Goal: Navigation & Orientation: Find specific page/section

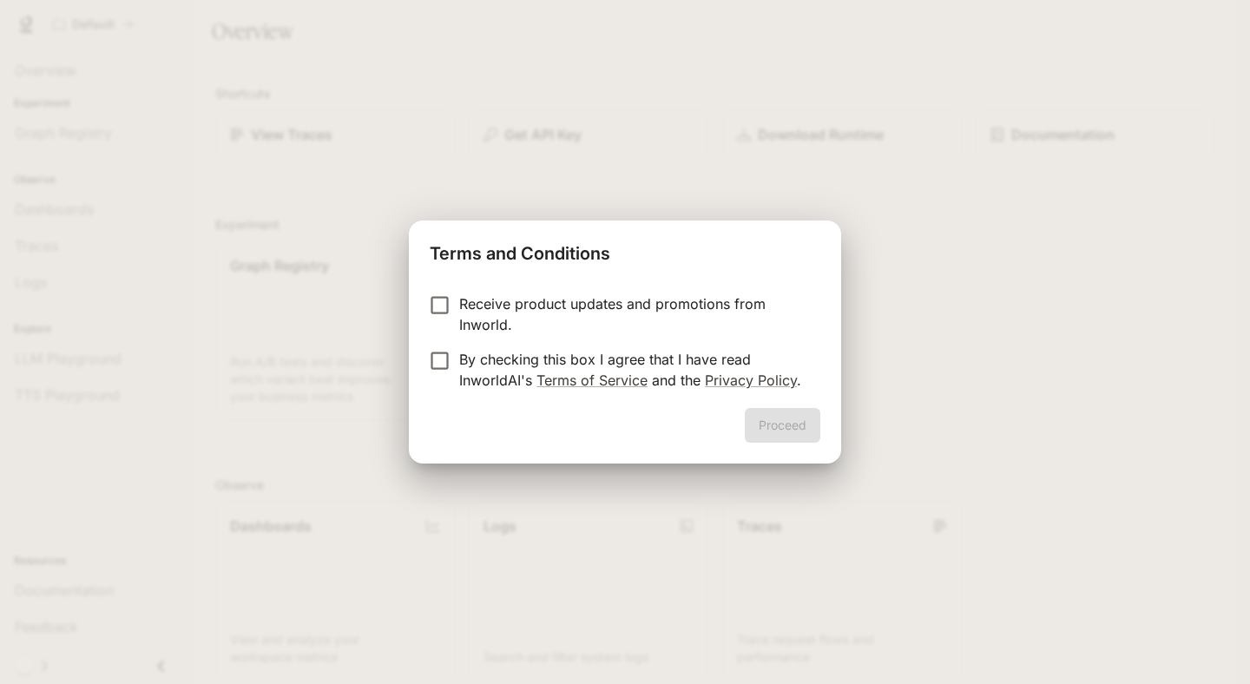
click at [431, 291] on div "Receive product updates and promotions from Inworld. By checking this box I agr…" at bounding box center [625, 344] width 432 height 129
click at [446, 375] on label "By checking this box I agree that I have read InworldAI's Terms of Service and …" at bounding box center [613, 370] width 386 height 42
click at [809, 398] on div "Receive product updates and promotions from Inworld. By checking this box I agr…" at bounding box center [625, 344] width 432 height 129
click at [799, 423] on button "Proceed" at bounding box center [783, 425] width 76 height 35
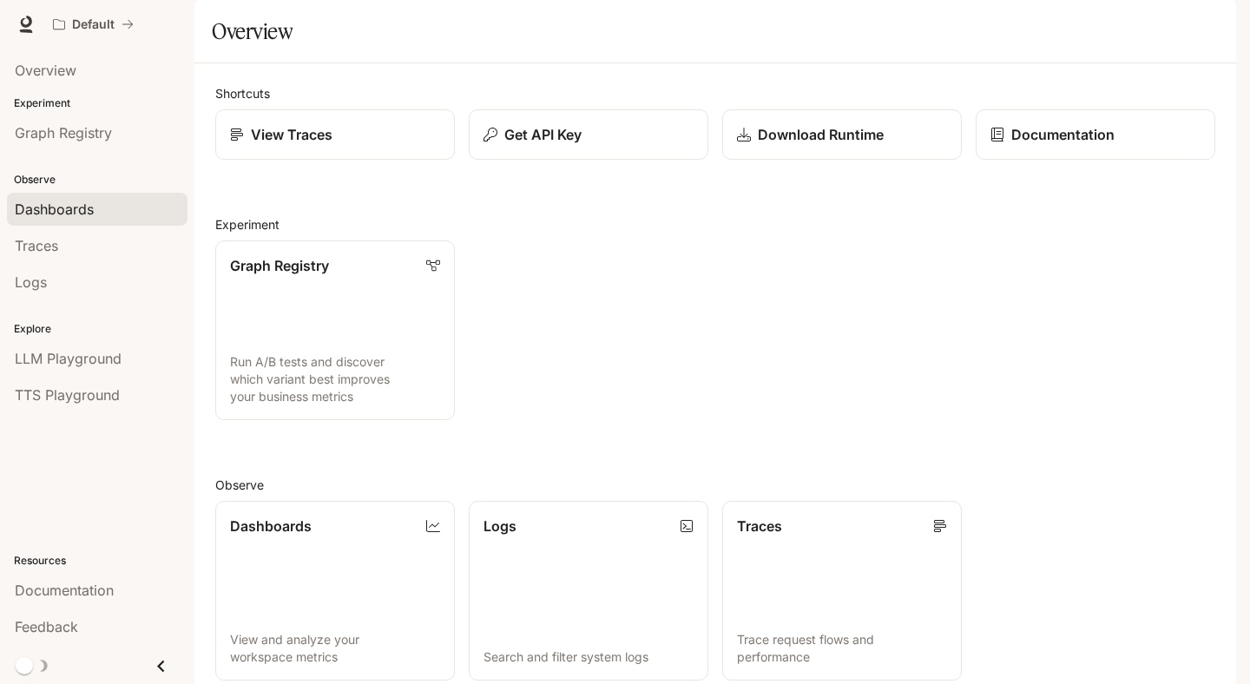
click at [84, 206] on span "Dashboards" at bounding box center [54, 209] width 79 height 21
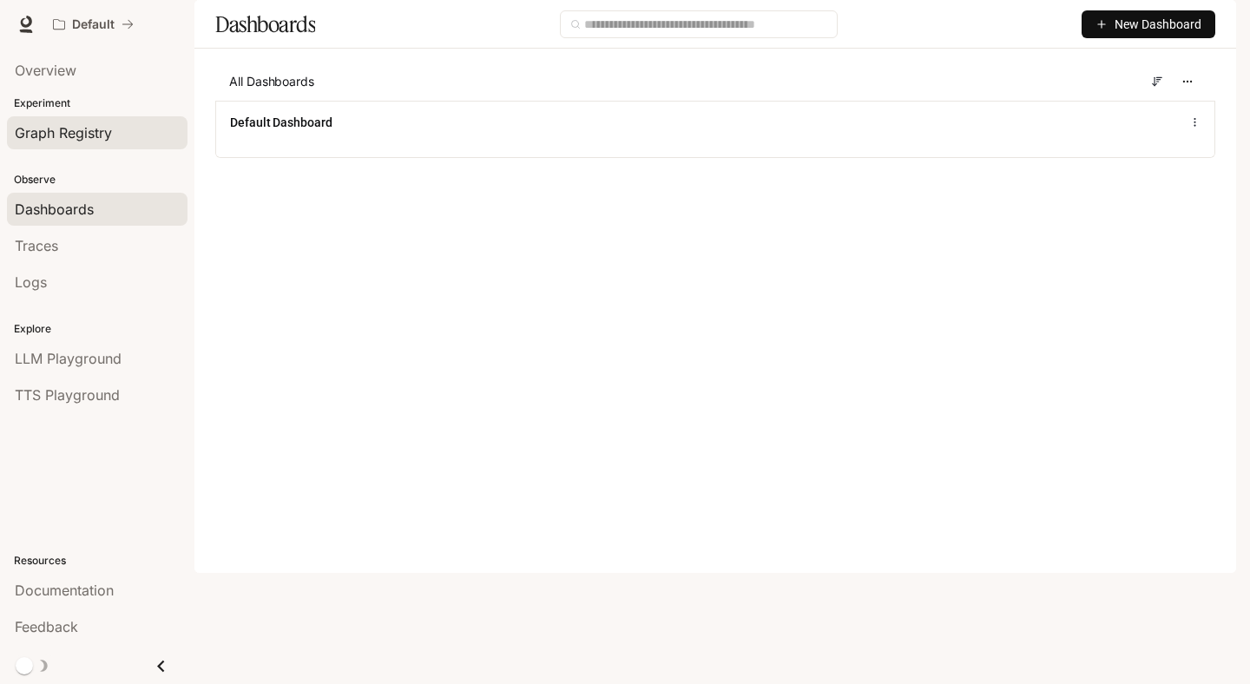
click at [82, 135] on span "Graph Registry" at bounding box center [63, 132] width 97 height 21
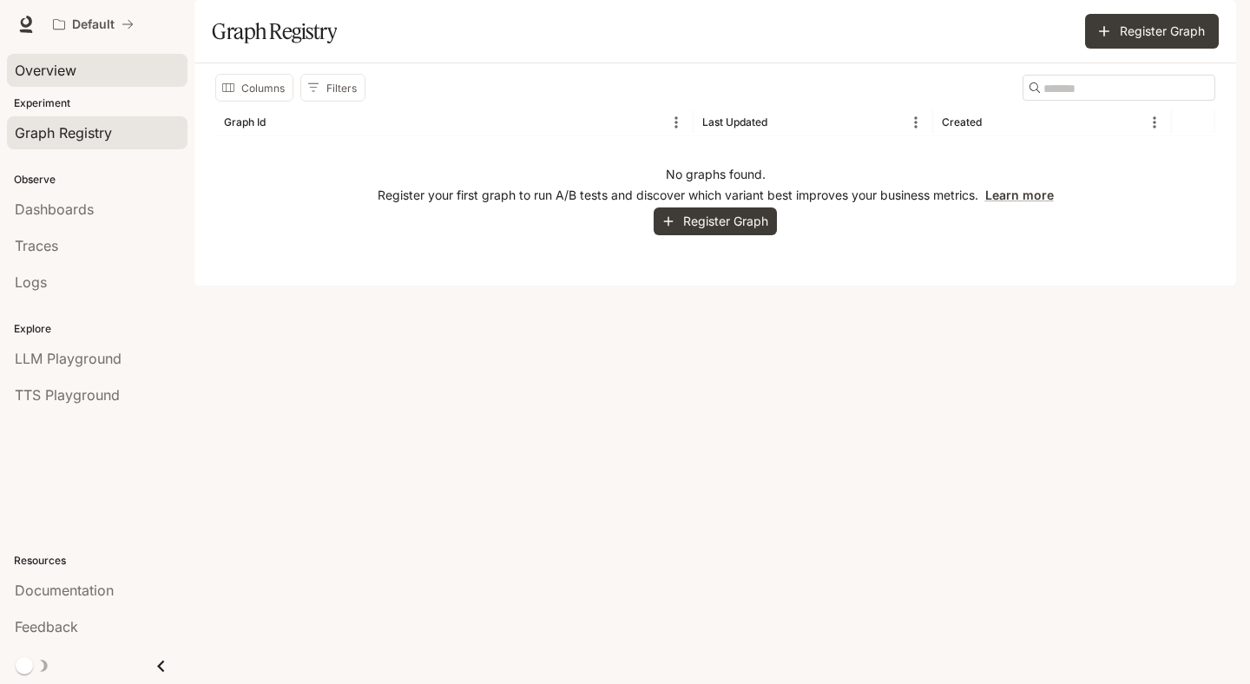
click at [70, 73] on span "Overview" at bounding box center [46, 70] width 62 height 21
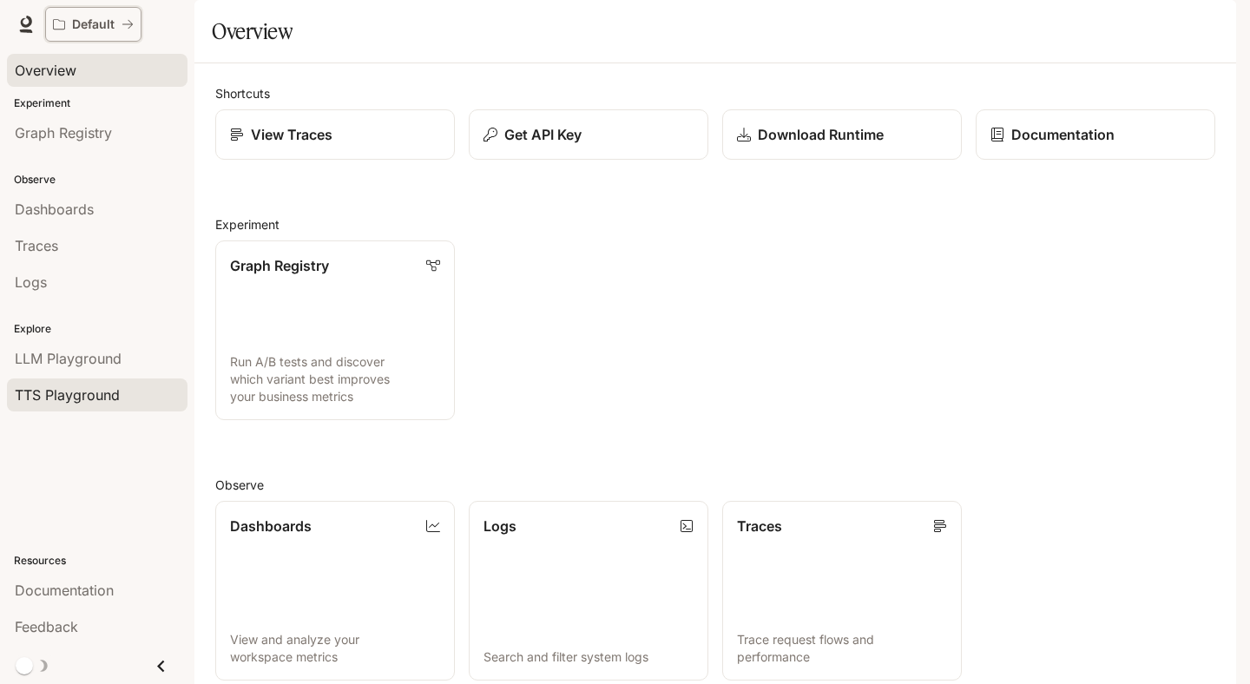
drag, startPoint x: 96, startPoint y: 17, endPoint x: 154, endPoint y: 406, distance: 393.4
click at [154, 409] on div "Skip to main content Default Documentation Documentation Portal Overview Experi…" at bounding box center [625, 342] width 1250 height 684
click at [32, 43] on div "Default Documentation Documentation" at bounding box center [625, 24] width 1250 height 49
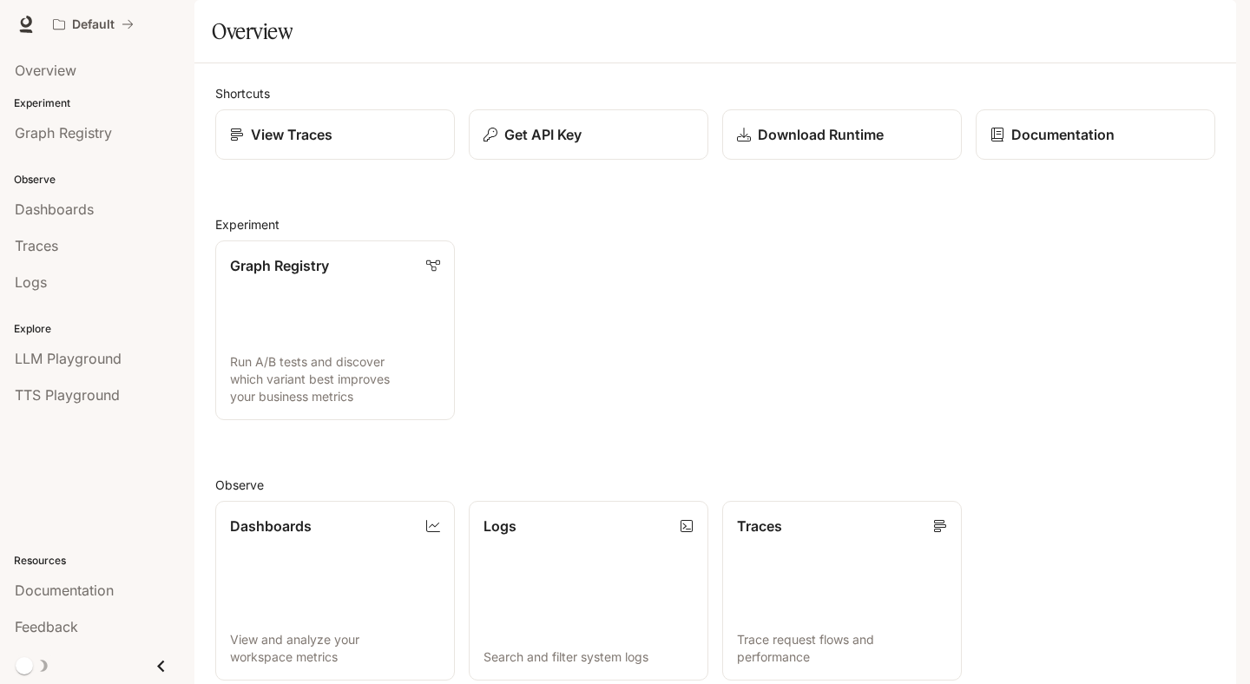
scroll to position [340, 0]
